Goal: Find specific page/section: Find specific page/section

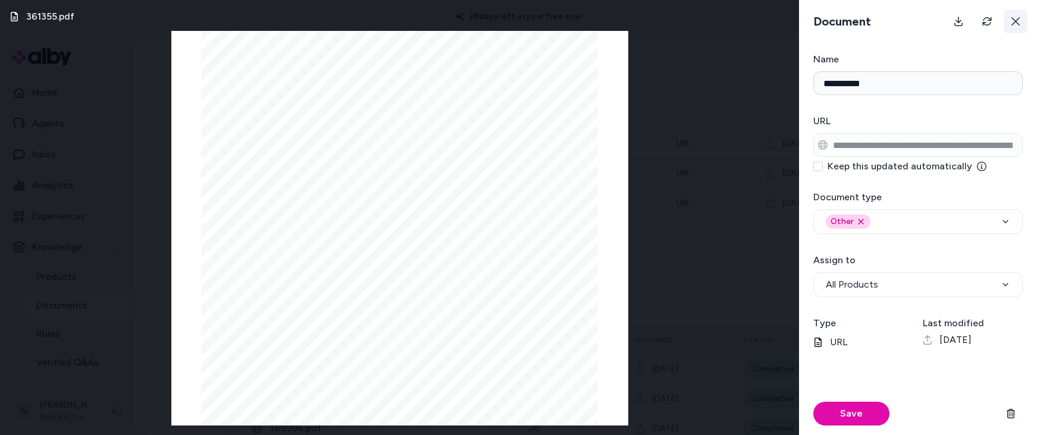
click at [1021, 24] on button at bounding box center [1016, 22] width 24 height 24
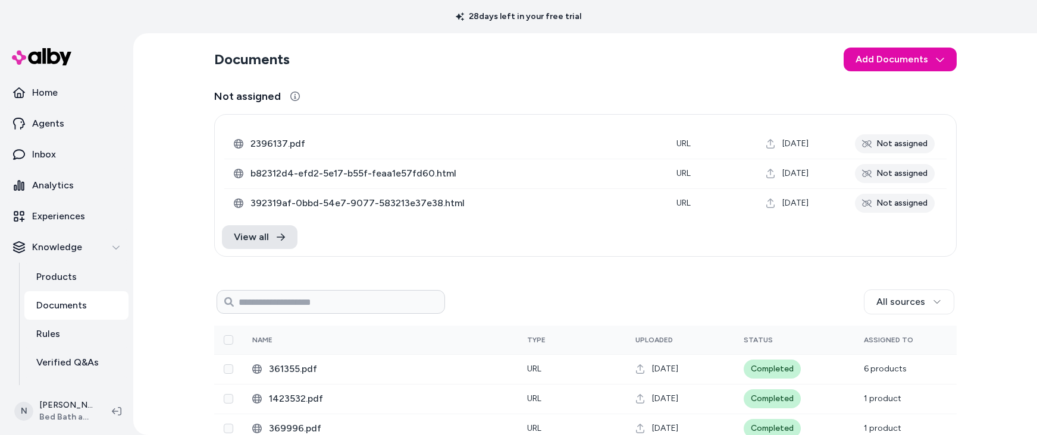
click at [65, 302] on p "Documents" at bounding box center [61, 306] width 51 height 14
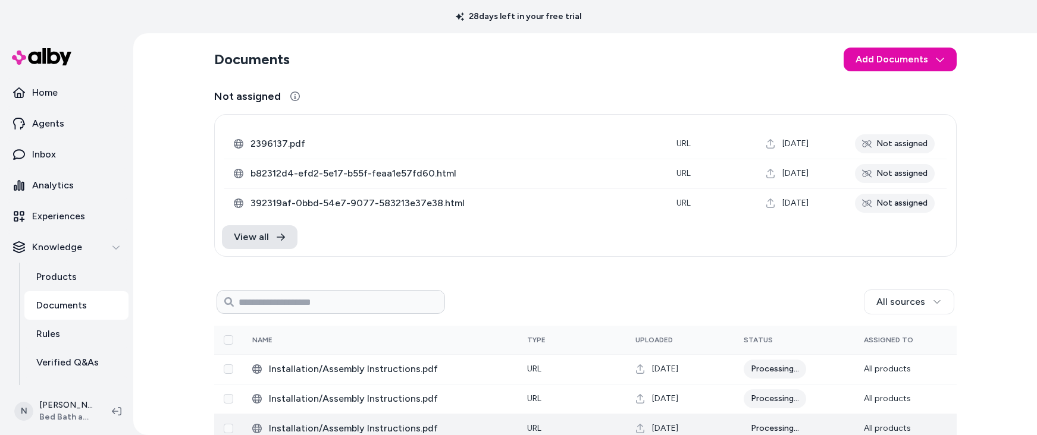
click at [607, 434] on td "URL" at bounding box center [572, 429] width 108 height 30
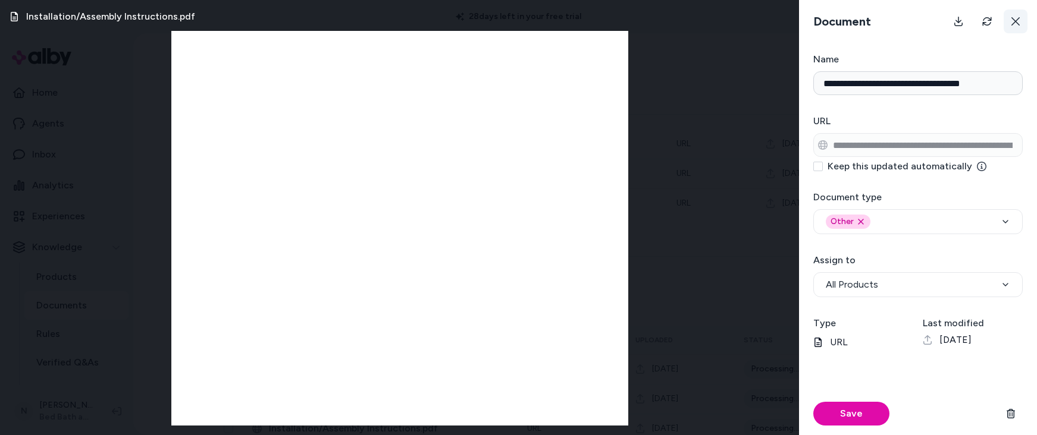
click at [1017, 17] on icon at bounding box center [1016, 22] width 10 height 10
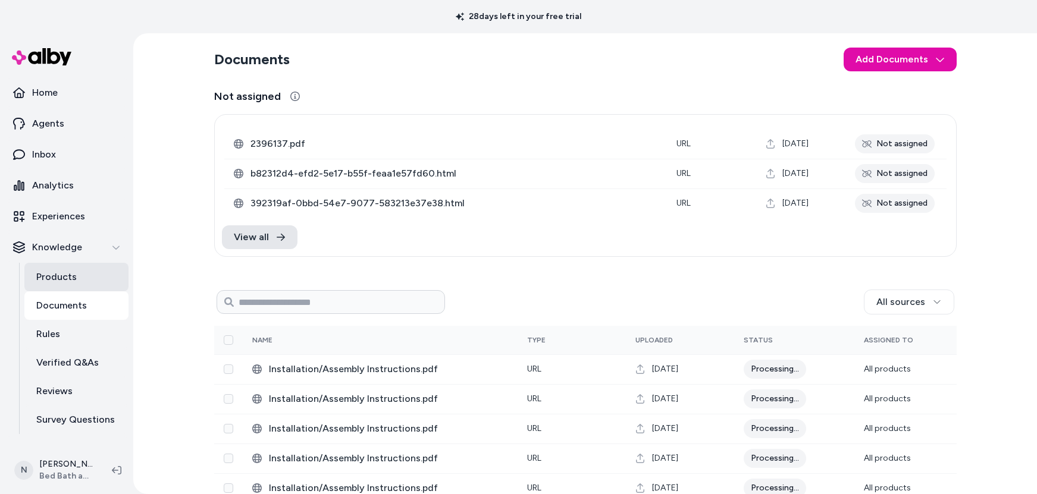
click at [73, 275] on p "Products" at bounding box center [56, 277] width 40 height 14
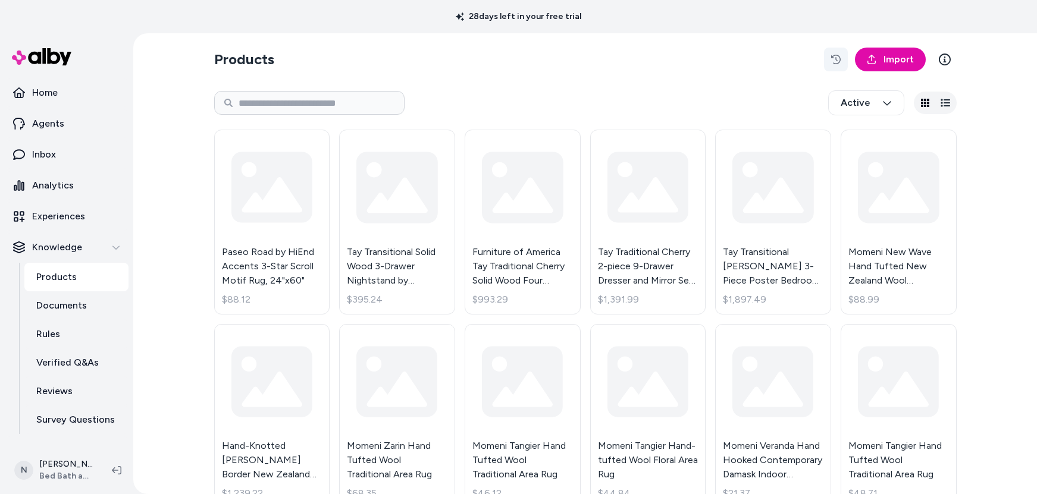
click at [831, 57] on icon "button" at bounding box center [836, 60] width 10 height 10
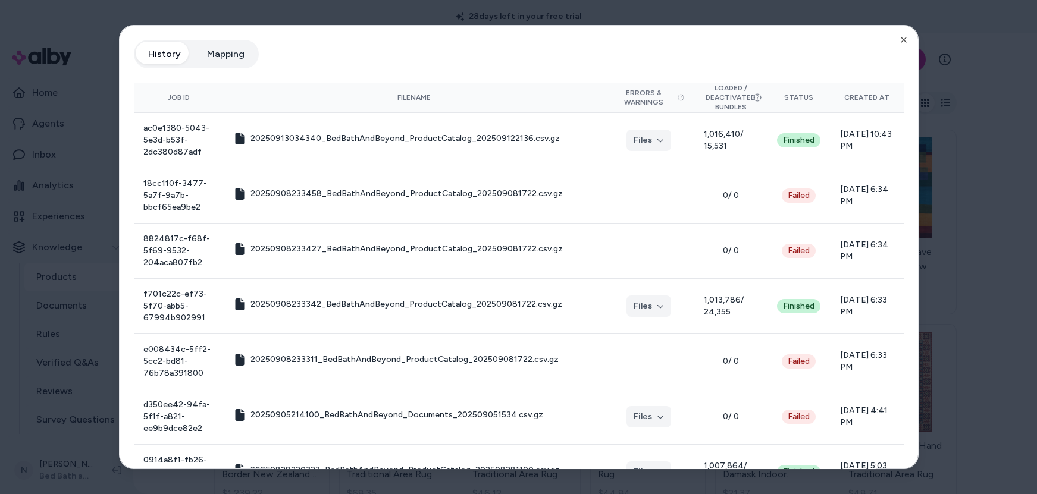
click at [223, 52] on button "Mapping" at bounding box center [225, 54] width 61 height 24
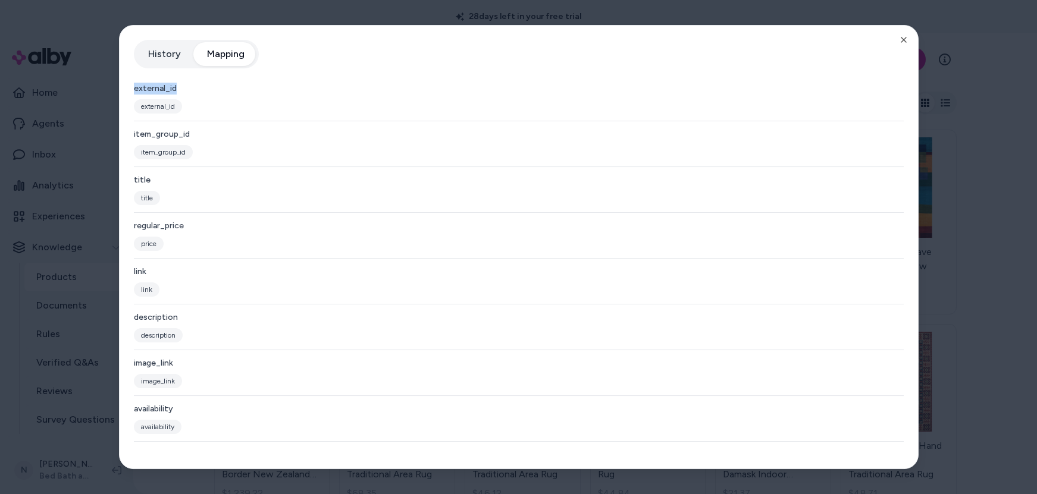
drag, startPoint x: 134, startPoint y: 89, endPoint x: 175, endPoint y: 88, distance: 40.5
click at [175, 88] on div "external_id" at bounding box center [519, 89] width 770 height 12
click at [356, 92] on div "external_id" at bounding box center [519, 89] width 770 height 12
click at [163, 53] on button "History" at bounding box center [164, 54] width 57 height 24
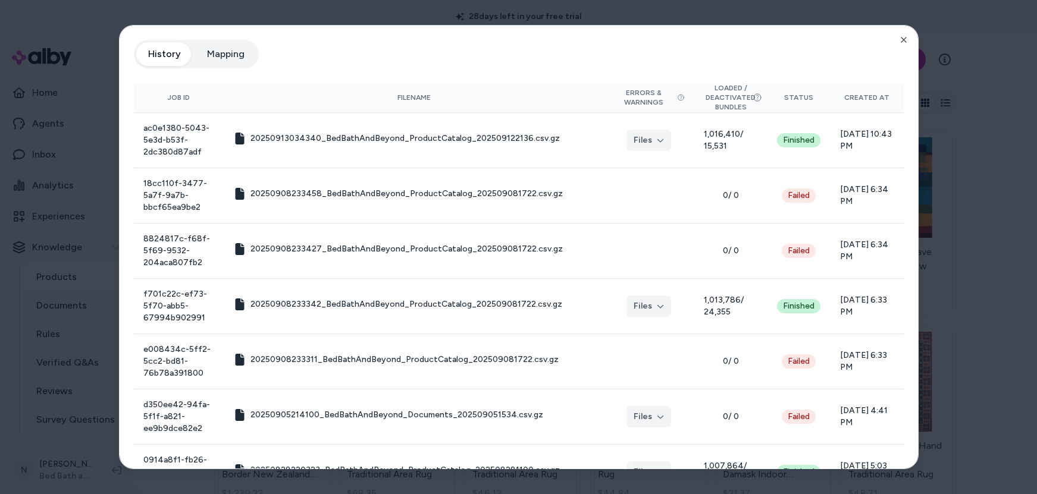
click at [227, 51] on button "Mapping" at bounding box center [225, 54] width 61 height 24
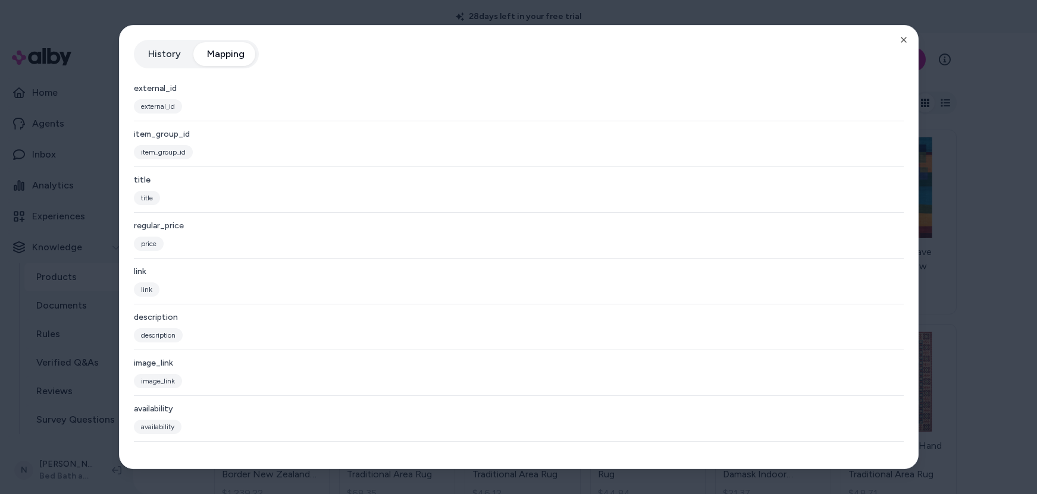
click at [168, 52] on button "History" at bounding box center [164, 54] width 57 height 24
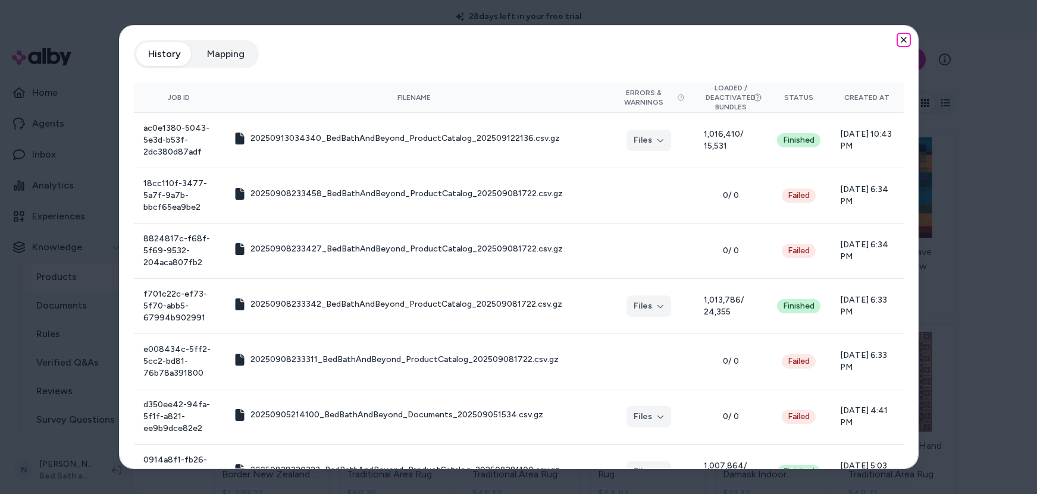
click at [899, 39] on icon "button" at bounding box center [904, 40] width 10 height 10
